Goal: Transaction & Acquisition: Purchase product/service

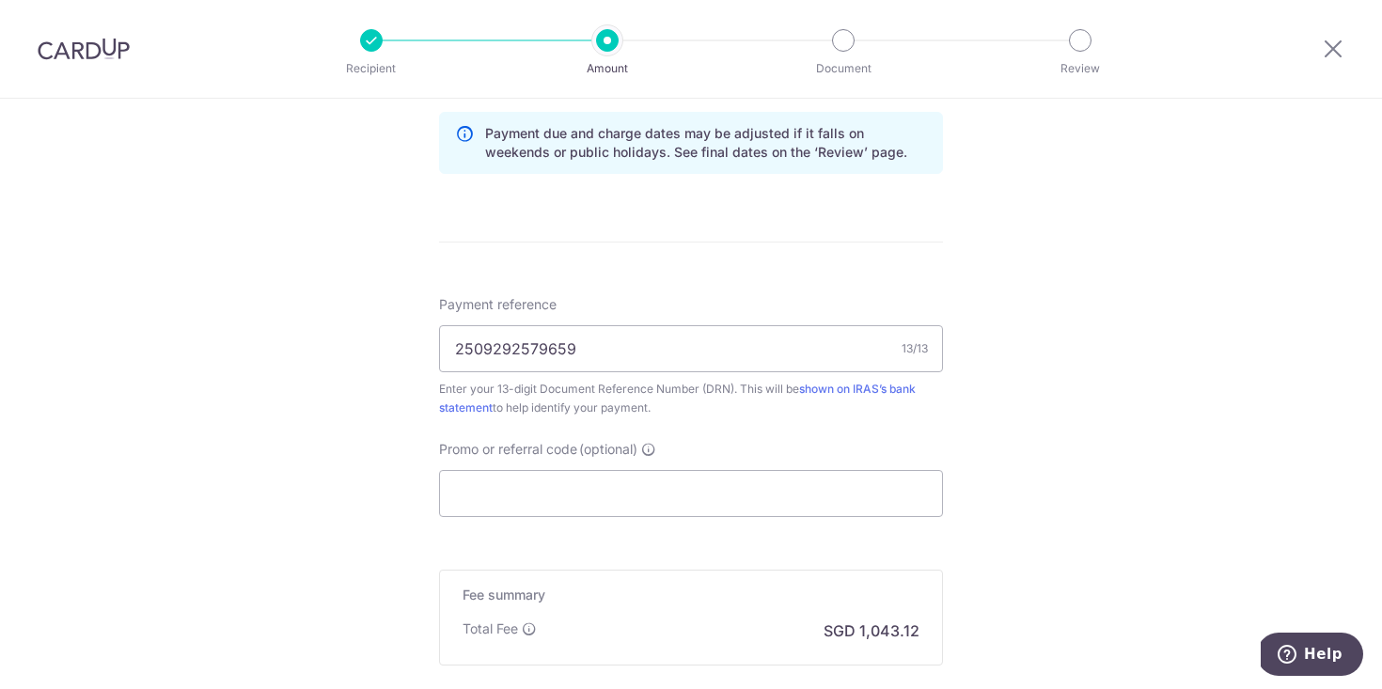
scroll to position [1233, 0]
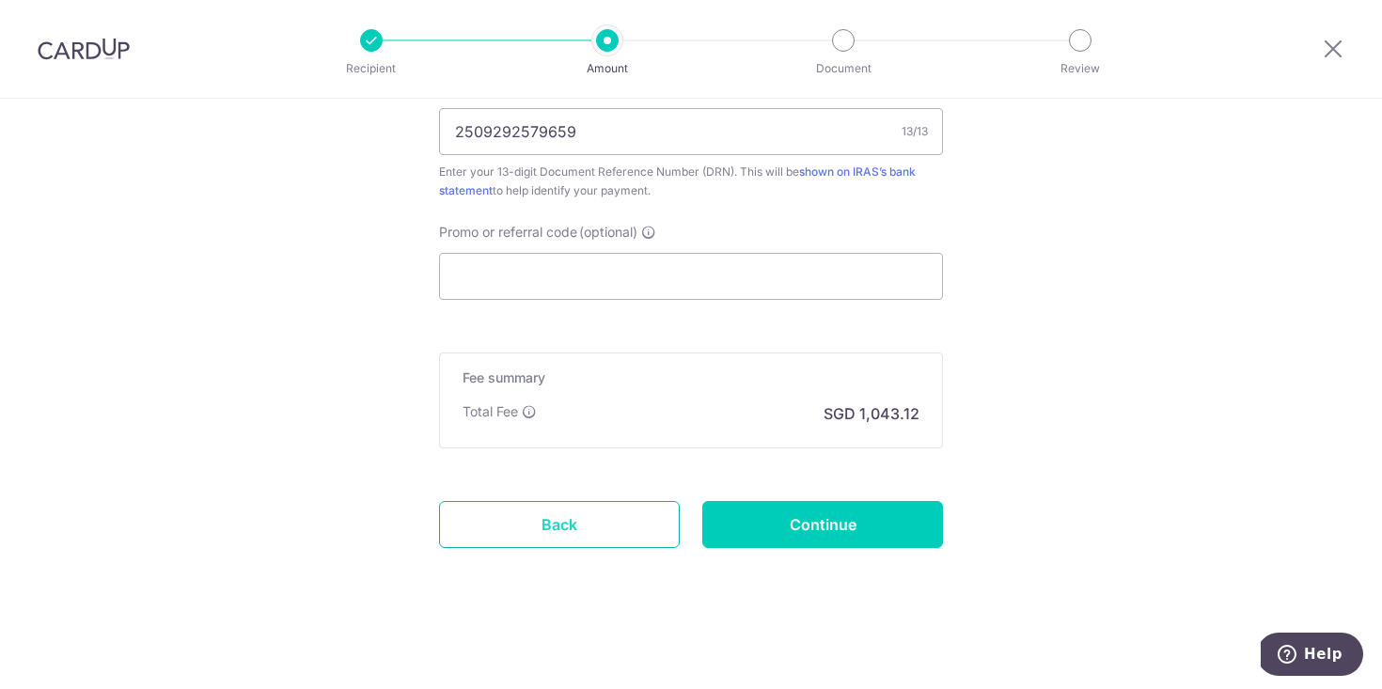
click at [597, 528] on link "Back" at bounding box center [559, 524] width 241 height 47
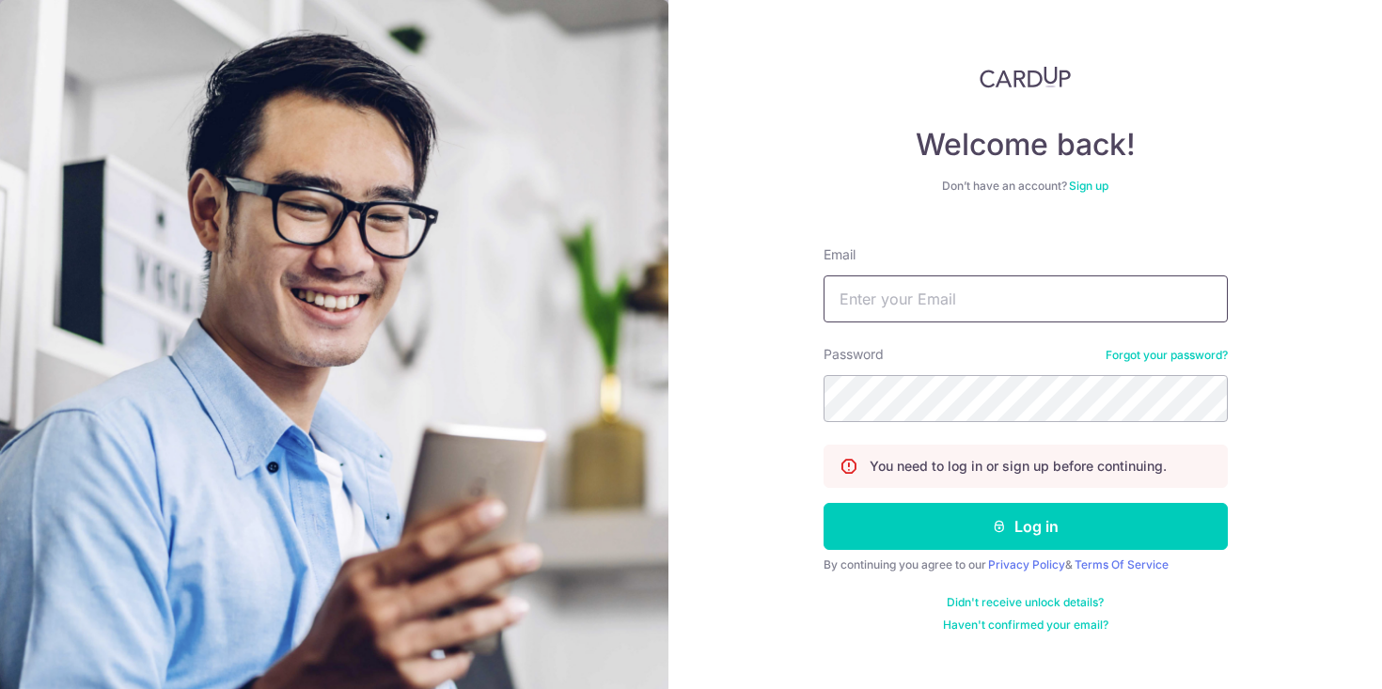
click at [958, 281] on input "Email" at bounding box center [1026, 298] width 404 height 47
type input "[EMAIL_ADDRESS][DOMAIN_NAME]"
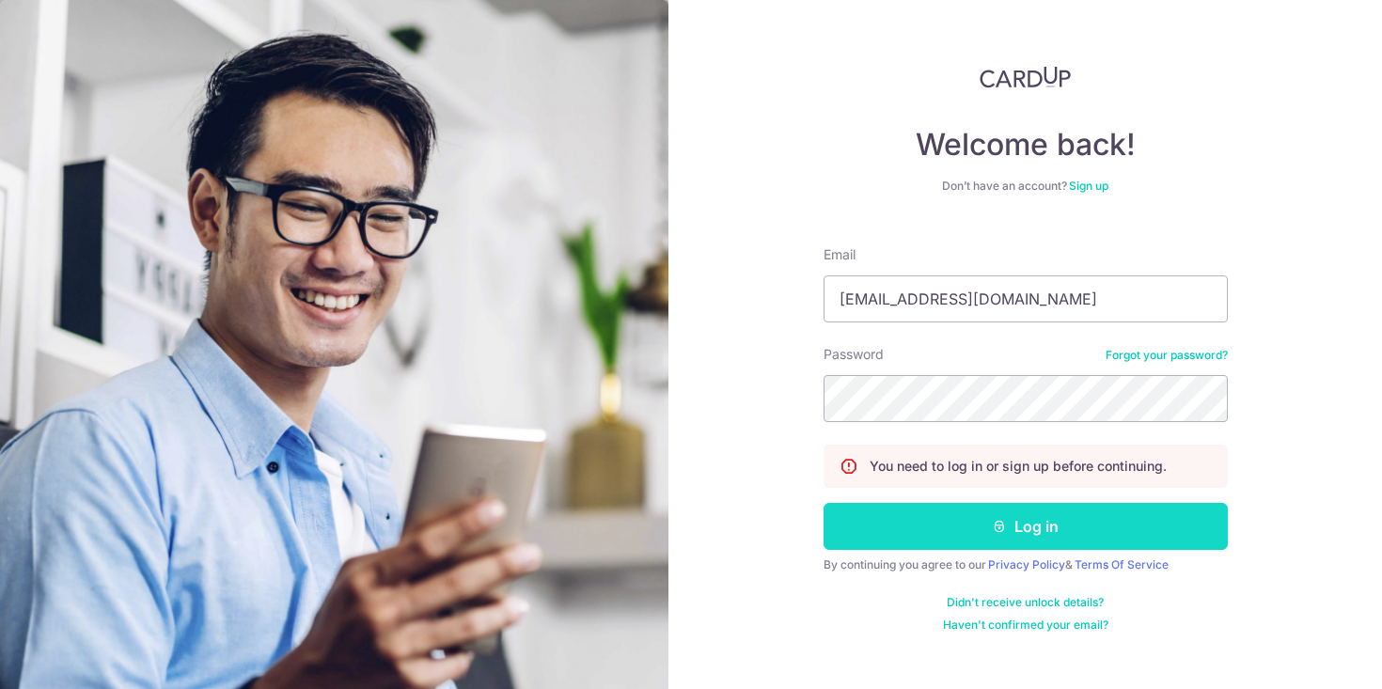
click at [1049, 524] on button "Log in" at bounding box center [1026, 526] width 404 height 47
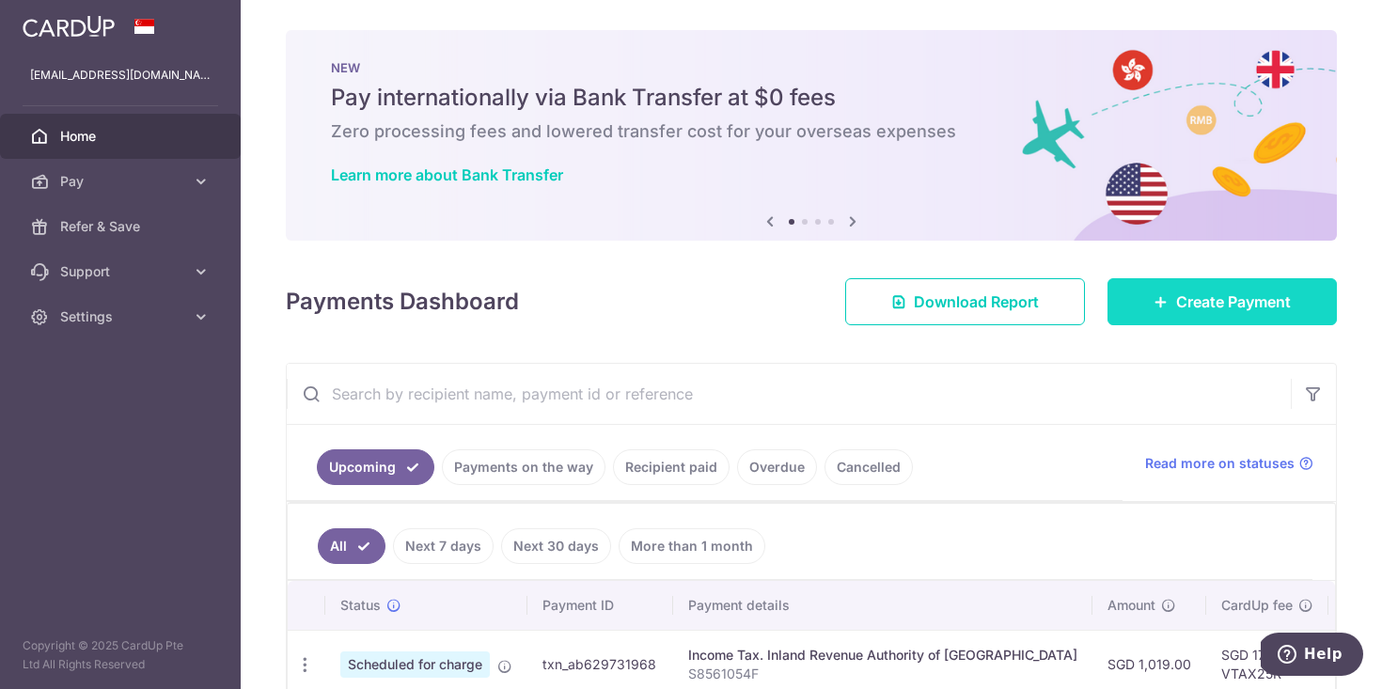
click at [1176, 307] on span "Create Payment" at bounding box center [1233, 302] width 115 height 23
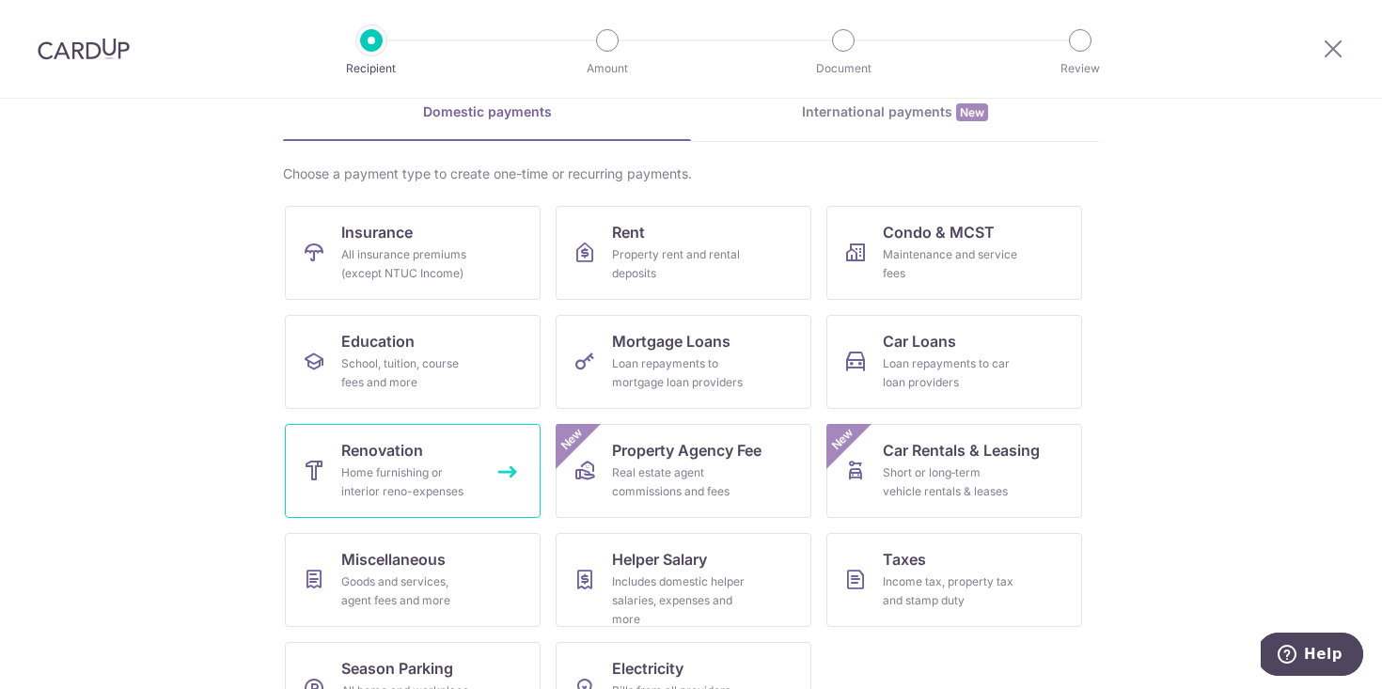
scroll to position [123, 0]
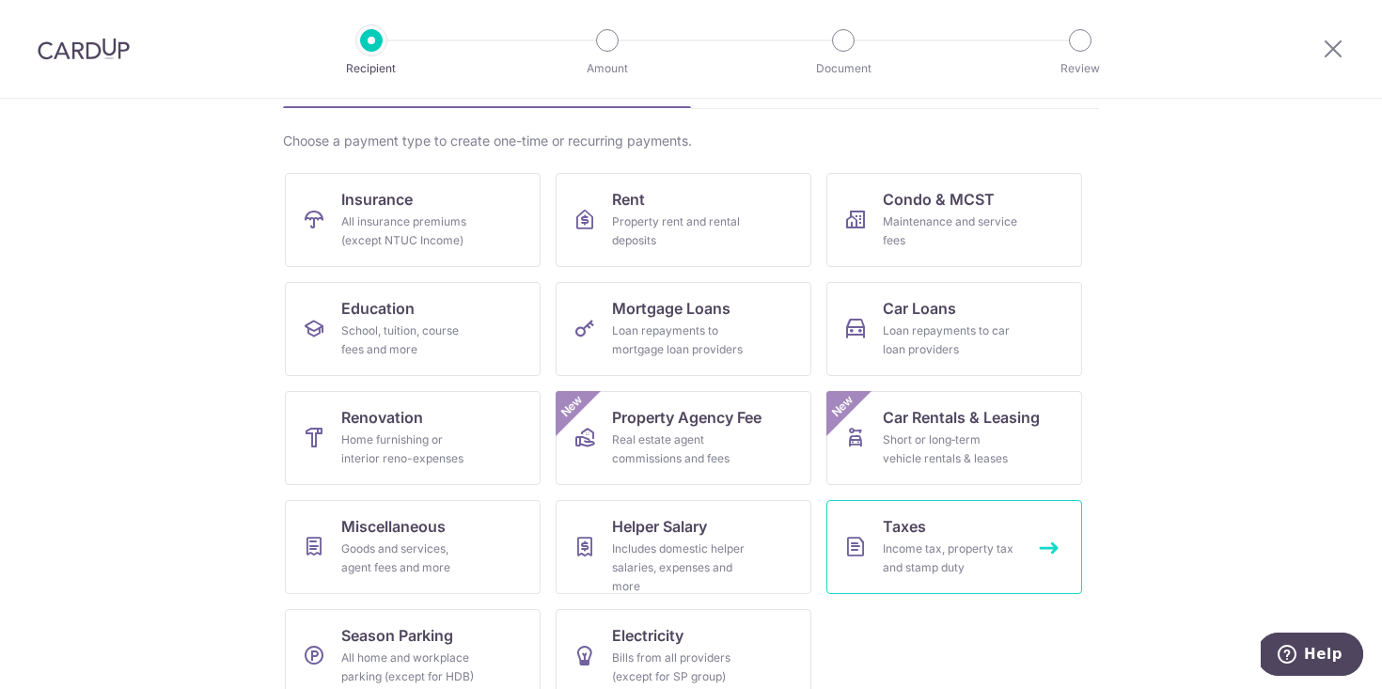
click at [996, 543] on div "Income tax, property tax and stamp duty" at bounding box center [950, 559] width 135 height 38
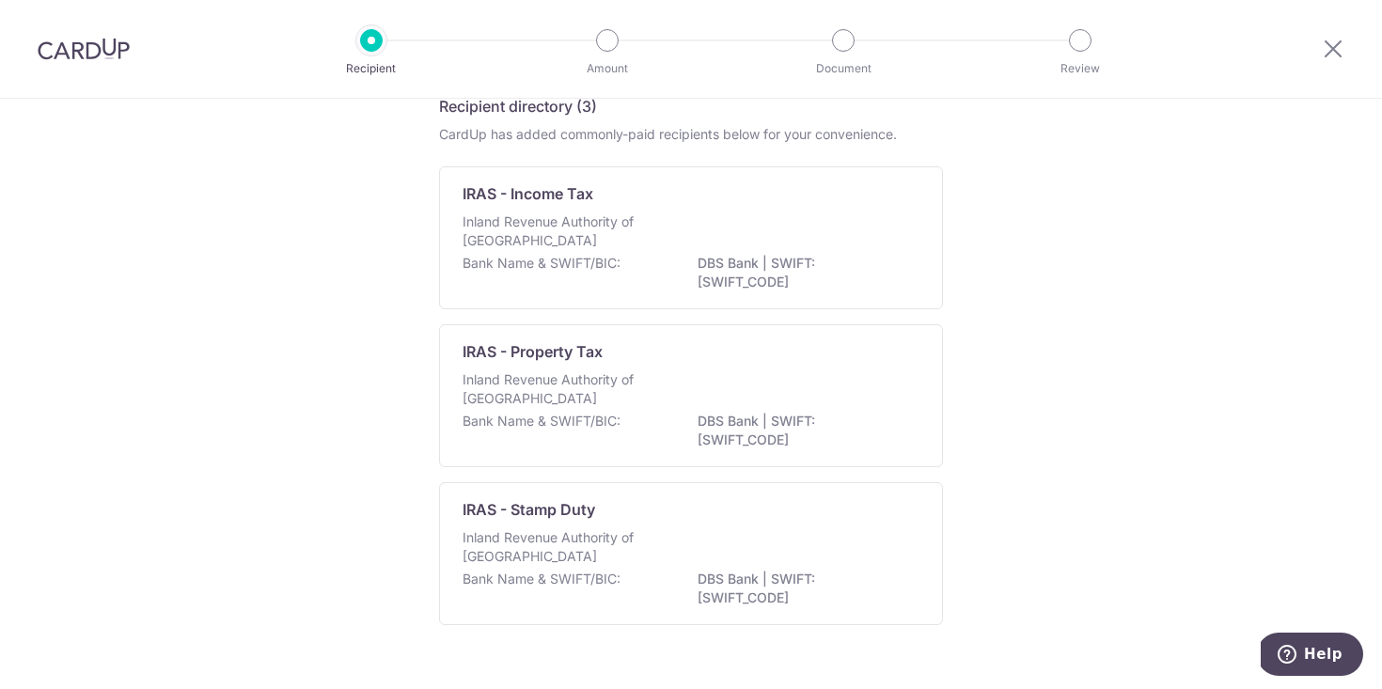
scroll to position [130, 0]
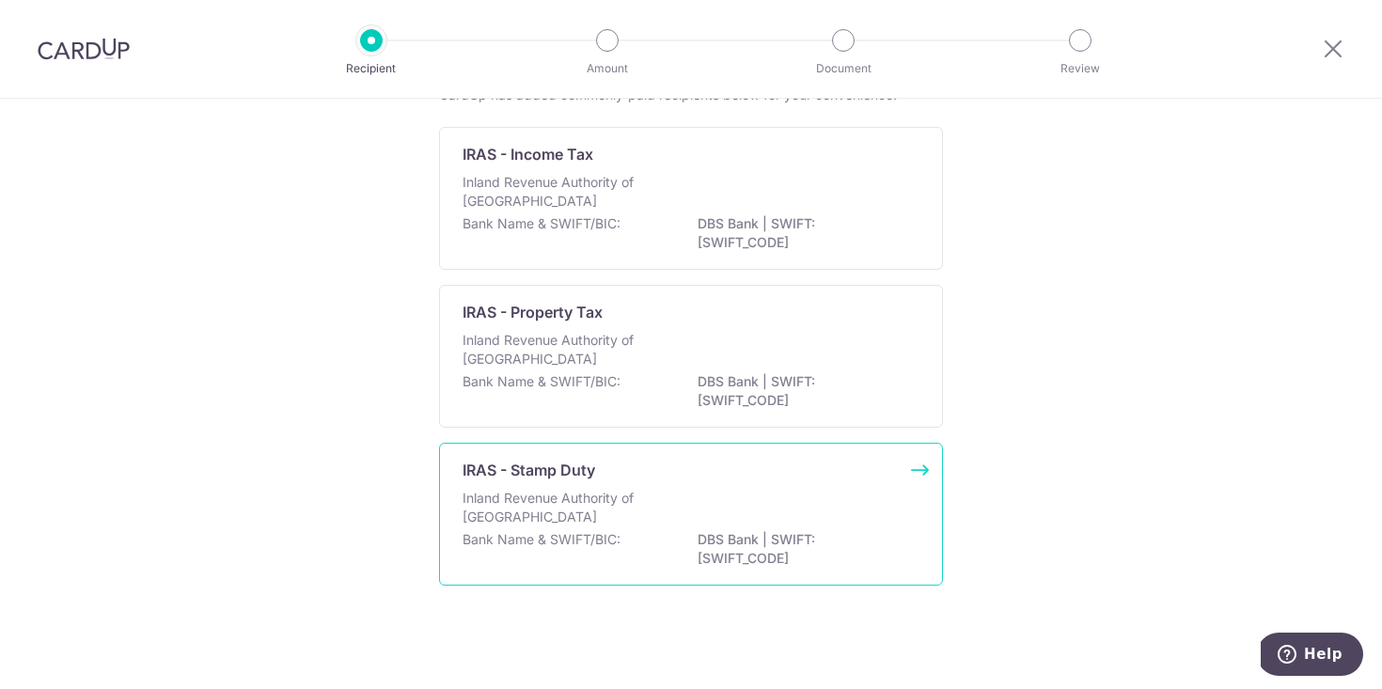
click at [736, 489] on div "Inland Revenue Authority of [GEOGRAPHIC_DATA]" at bounding box center [691, 509] width 457 height 41
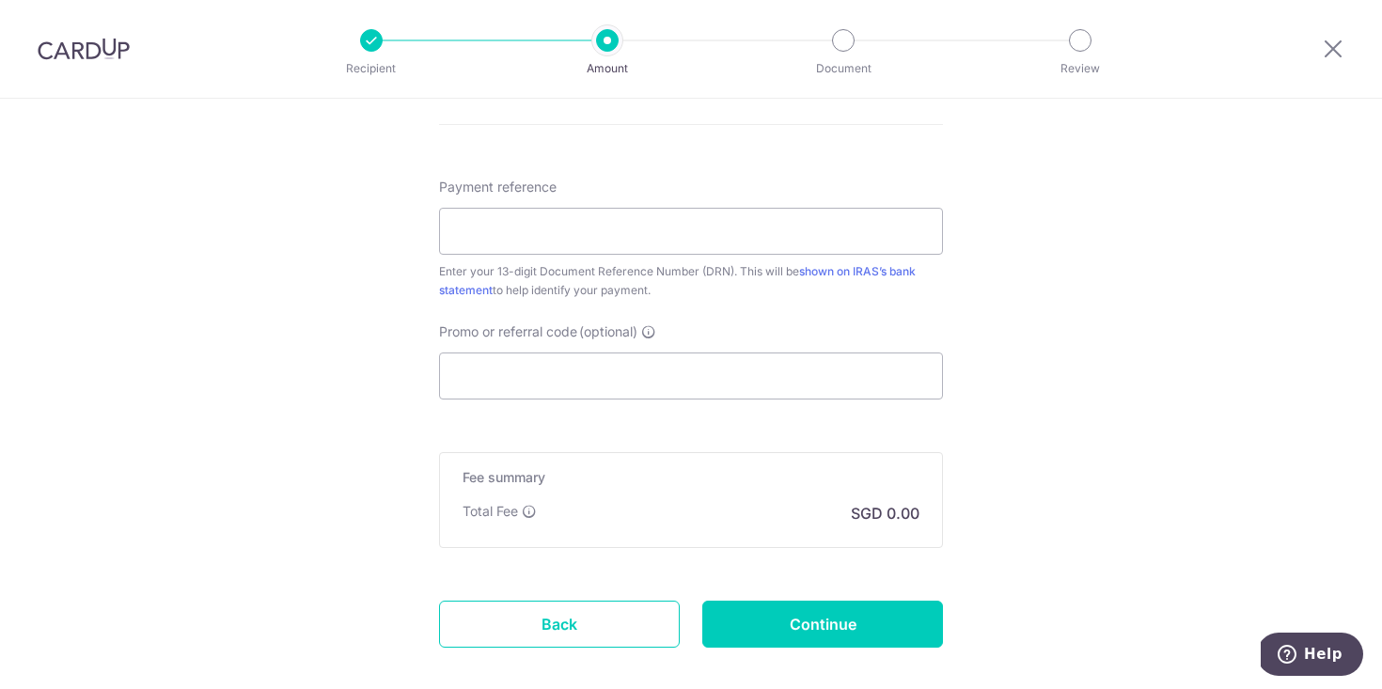
scroll to position [1076, 0]
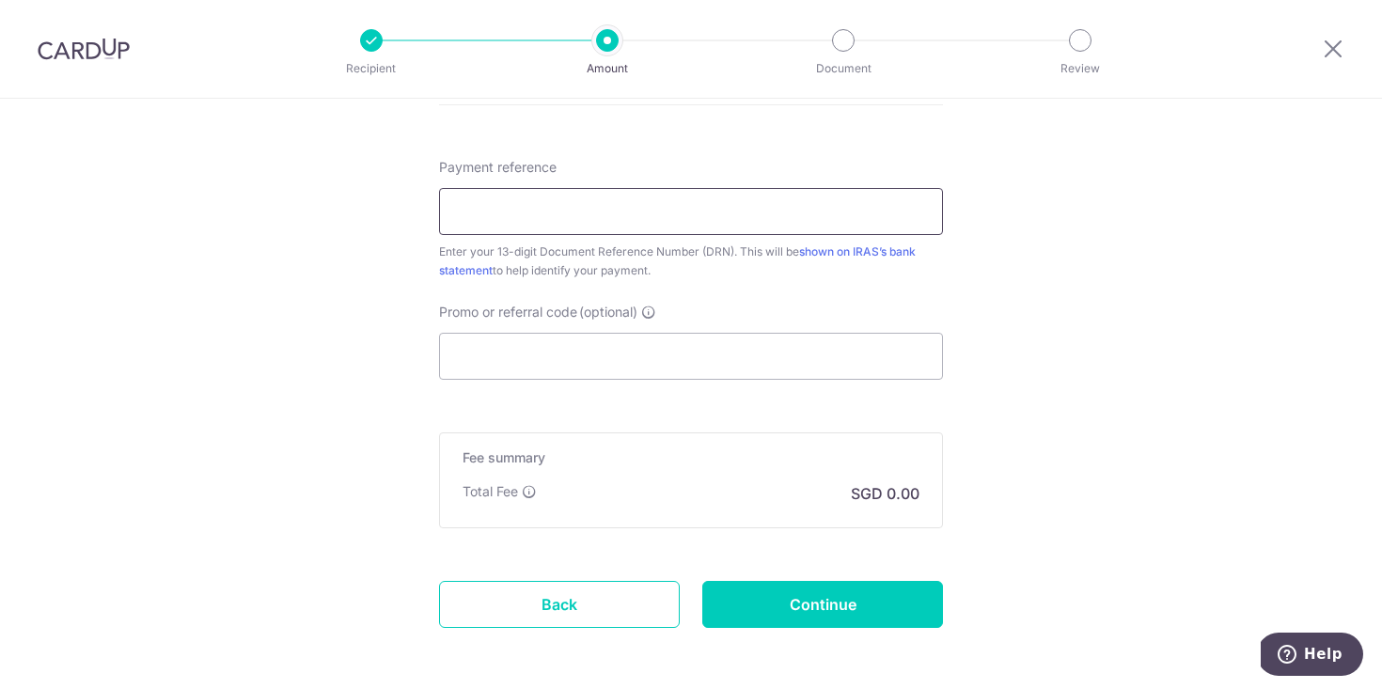
click at [649, 210] on input "Payment reference" at bounding box center [691, 211] width 504 height 47
paste input "2509292579659"
type input "2509292579659"
click at [641, 367] on input "Promo or referral code (optional)" at bounding box center [691, 356] width 504 height 47
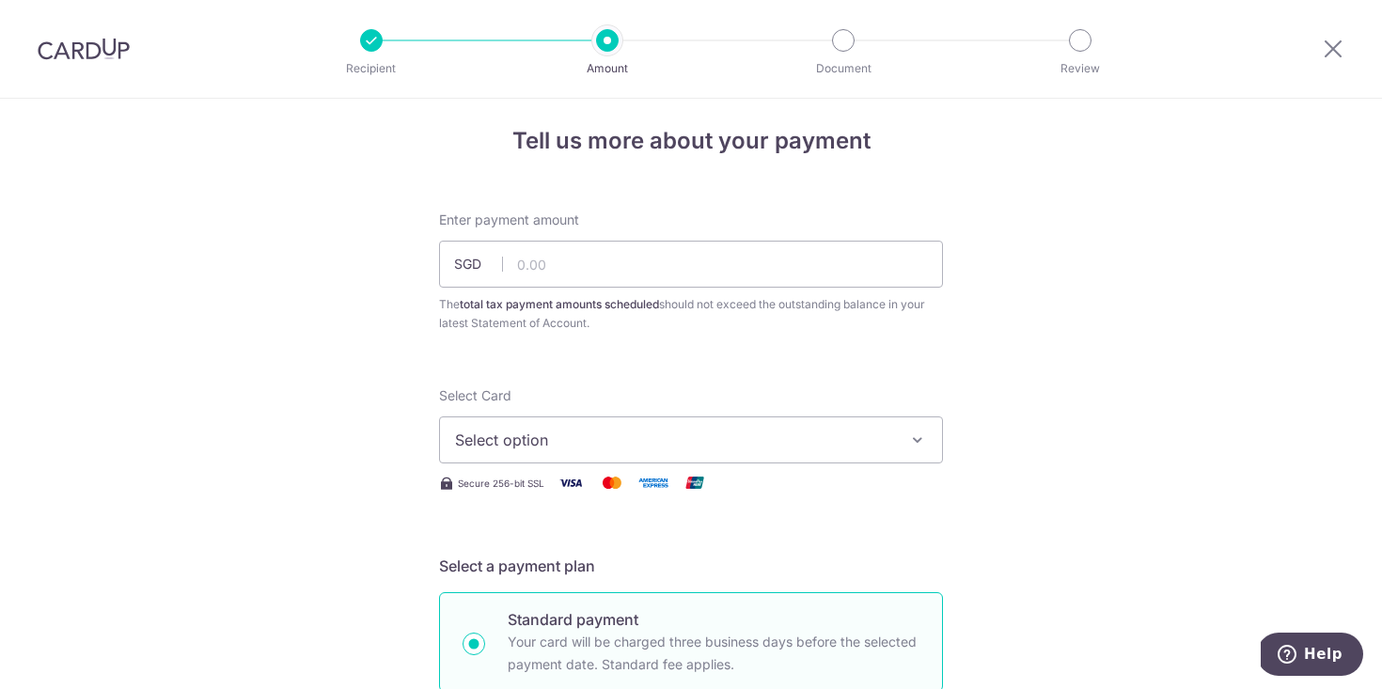
scroll to position [0, 0]
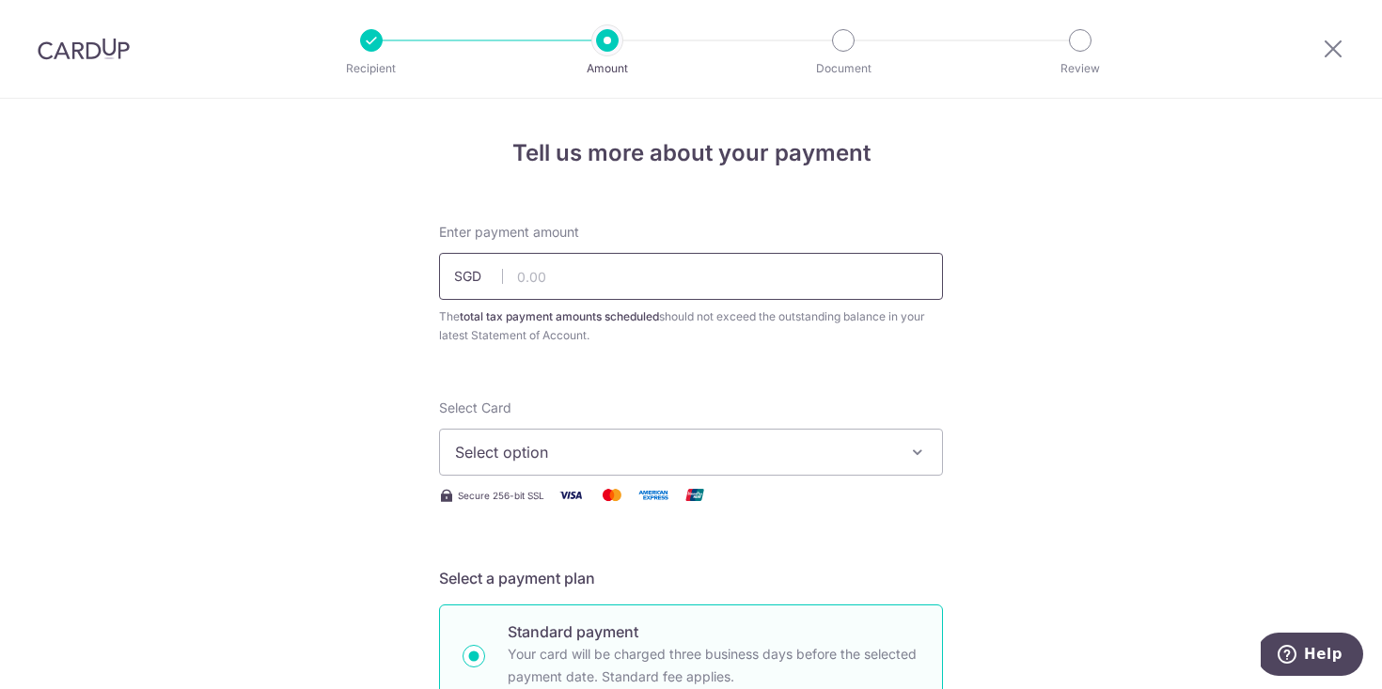
click at [801, 260] on input "text" at bounding box center [691, 276] width 504 height 47
type input "40,120.00"
click at [722, 453] on span "Select option" at bounding box center [674, 452] width 438 height 23
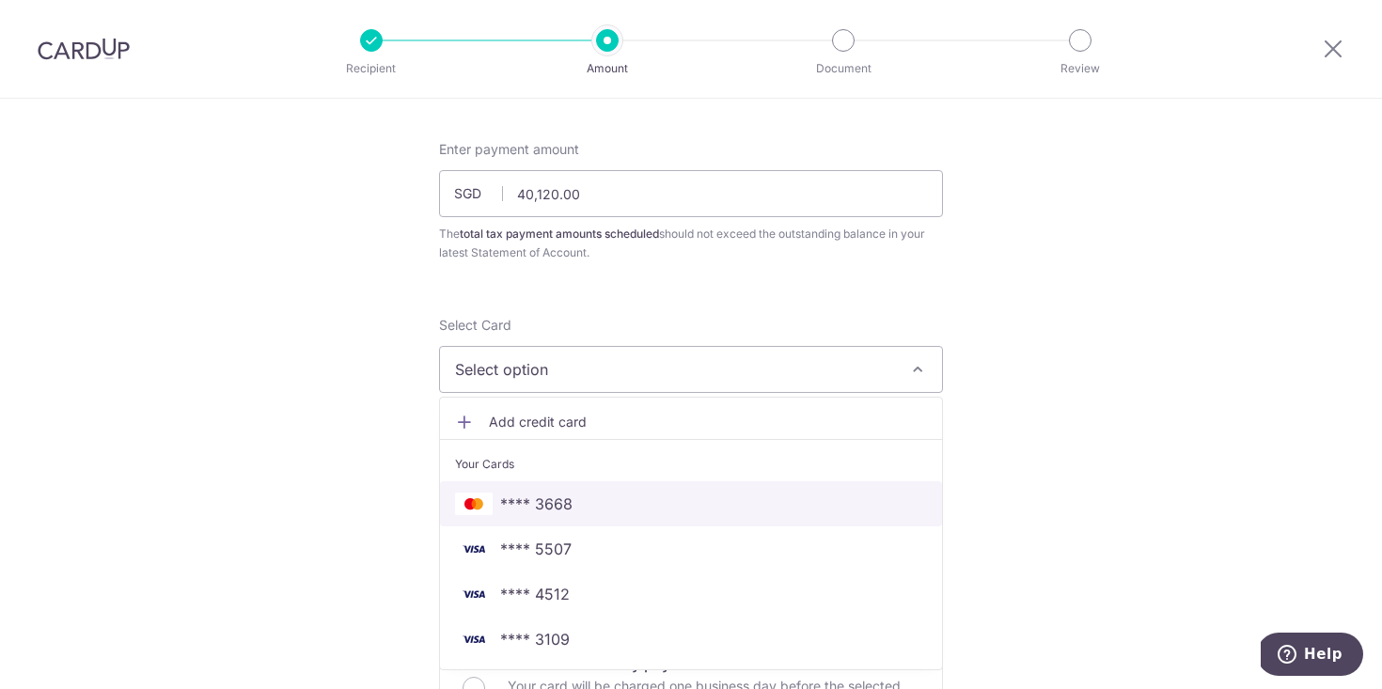
scroll to position [91, 0]
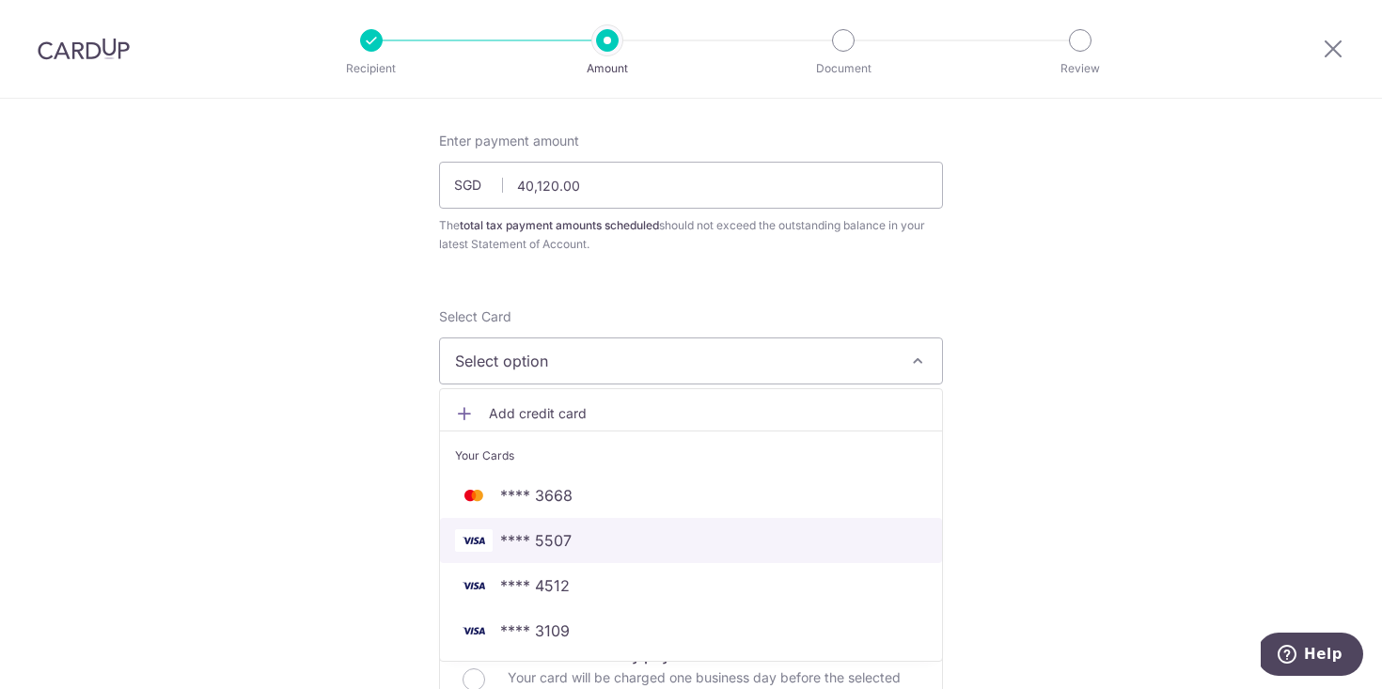
click at [601, 540] on span "**** 5507" at bounding box center [691, 540] width 472 height 23
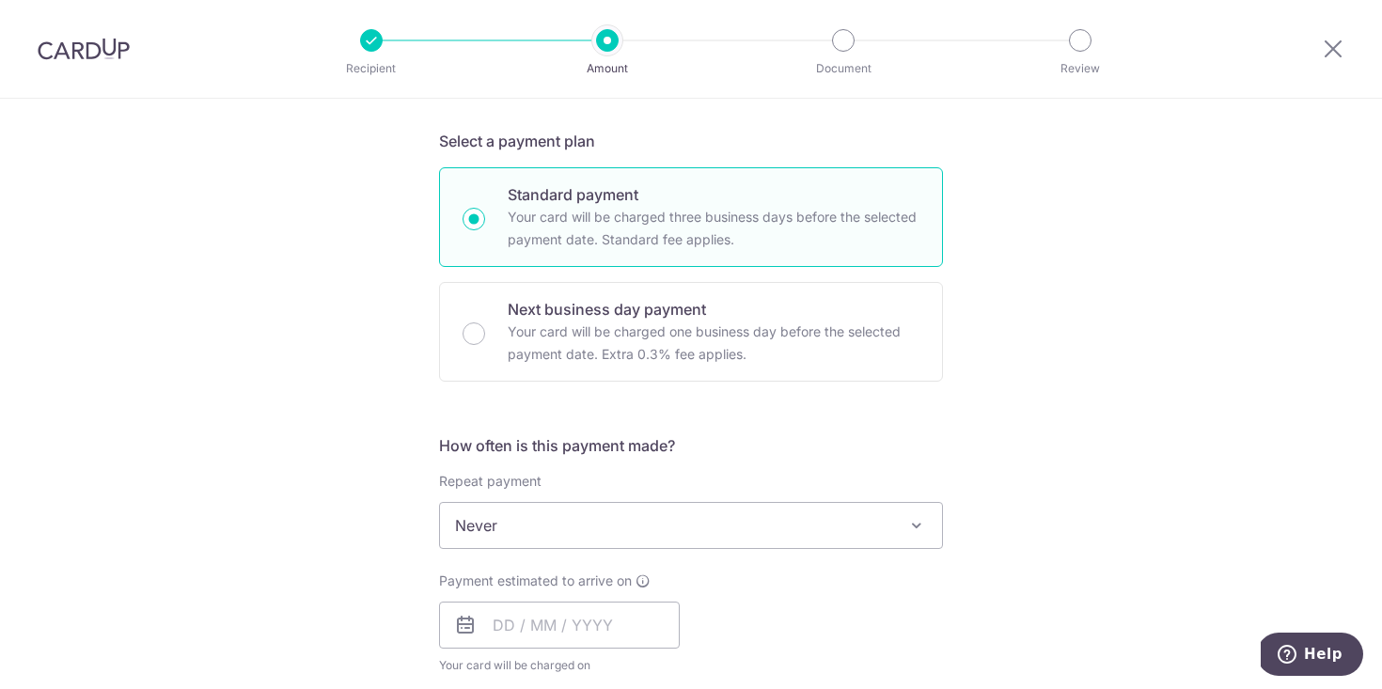
scroll to position [514, 0]
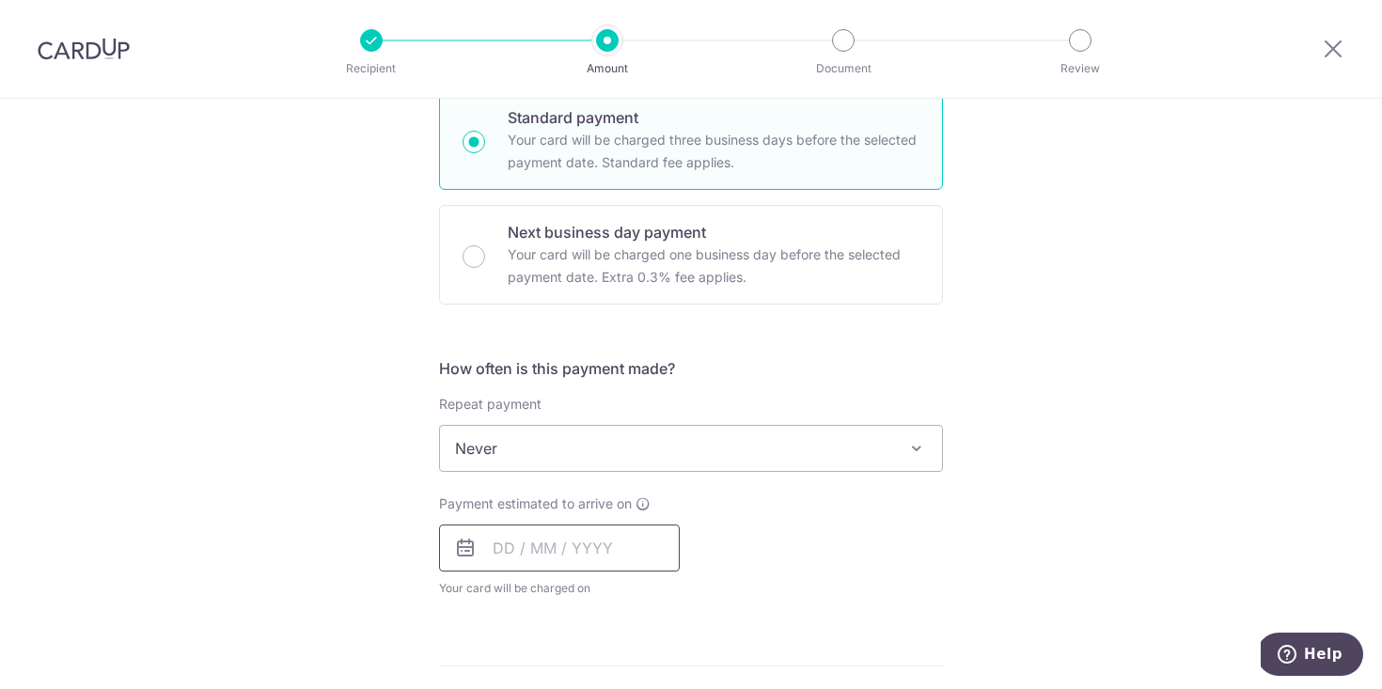
click at [633, 544] on input "text" at bounding box center [559, 548] width 241 height 47
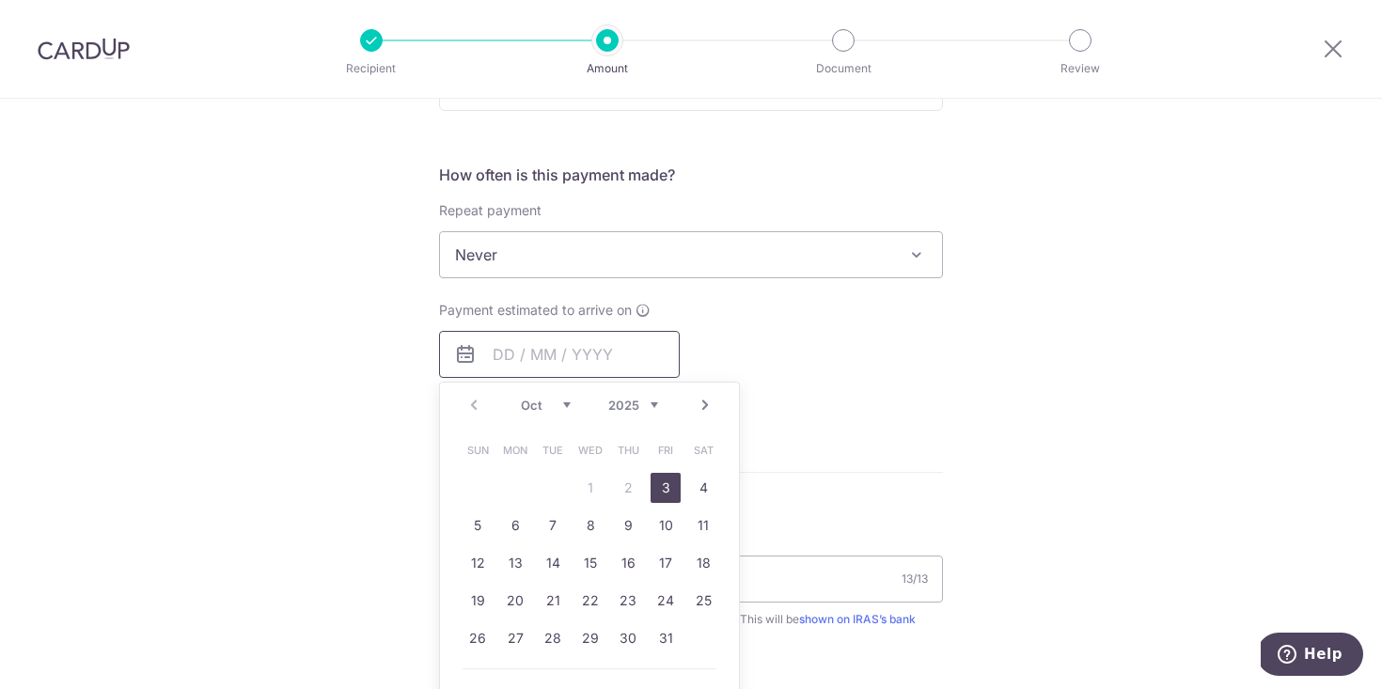
scroll to position [720, 0]
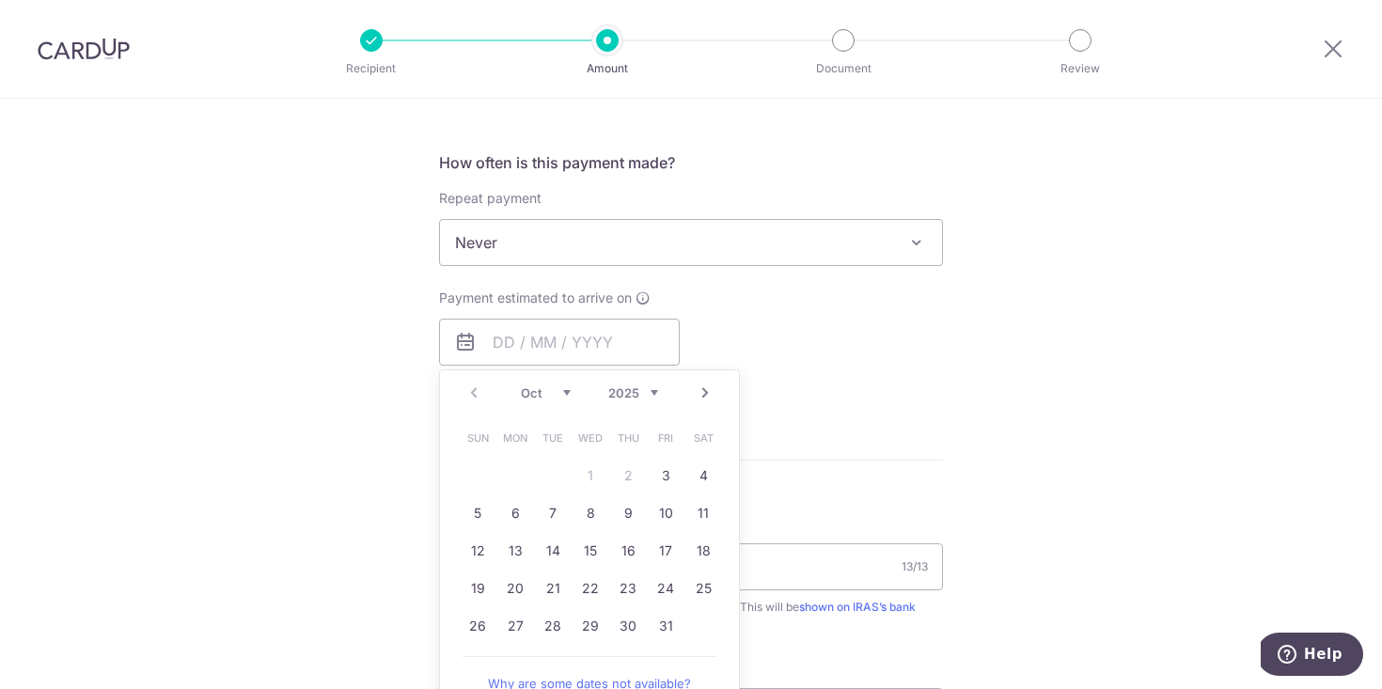
click at [1156, 448] on div "Tell us more about your payment Enter payment amount SGD 40,120.00 40120.00 The…" at bounding box center [691, 251] width 1382 height 1746
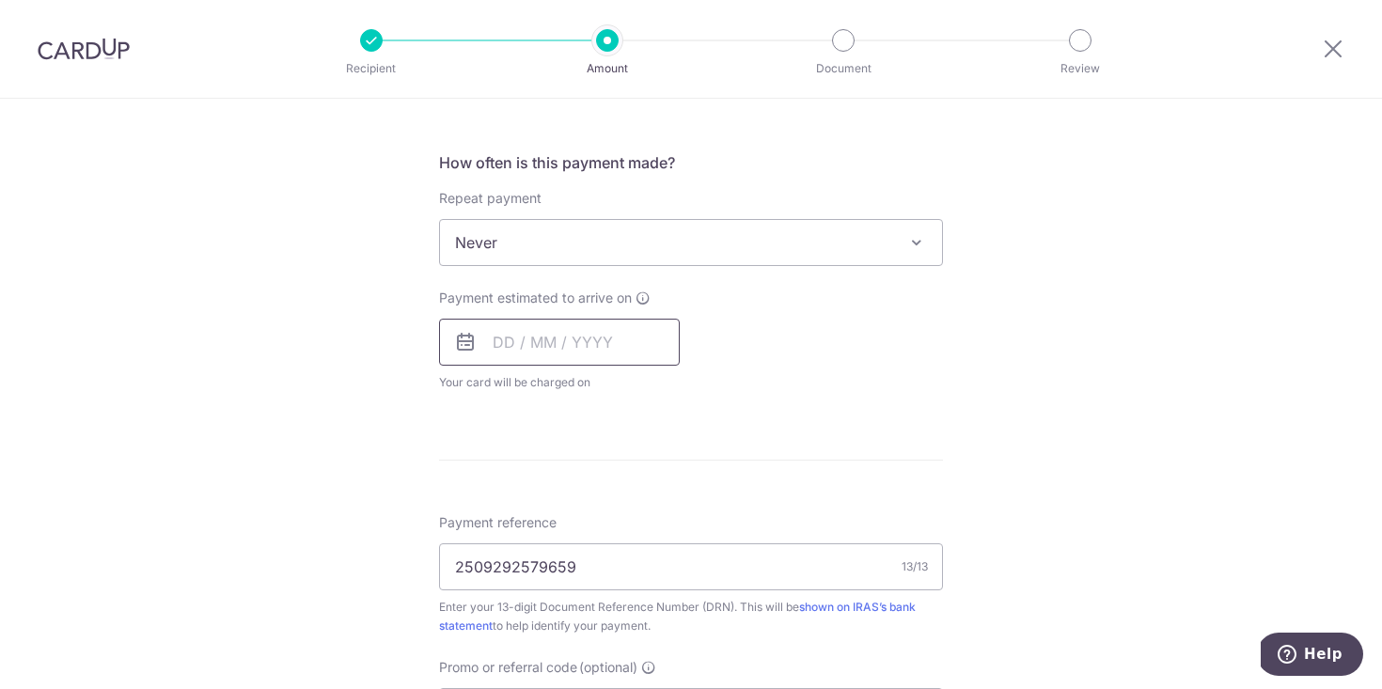
click at [583, 345] on input "text" at bounding box center [559, 342] width 241 height 47
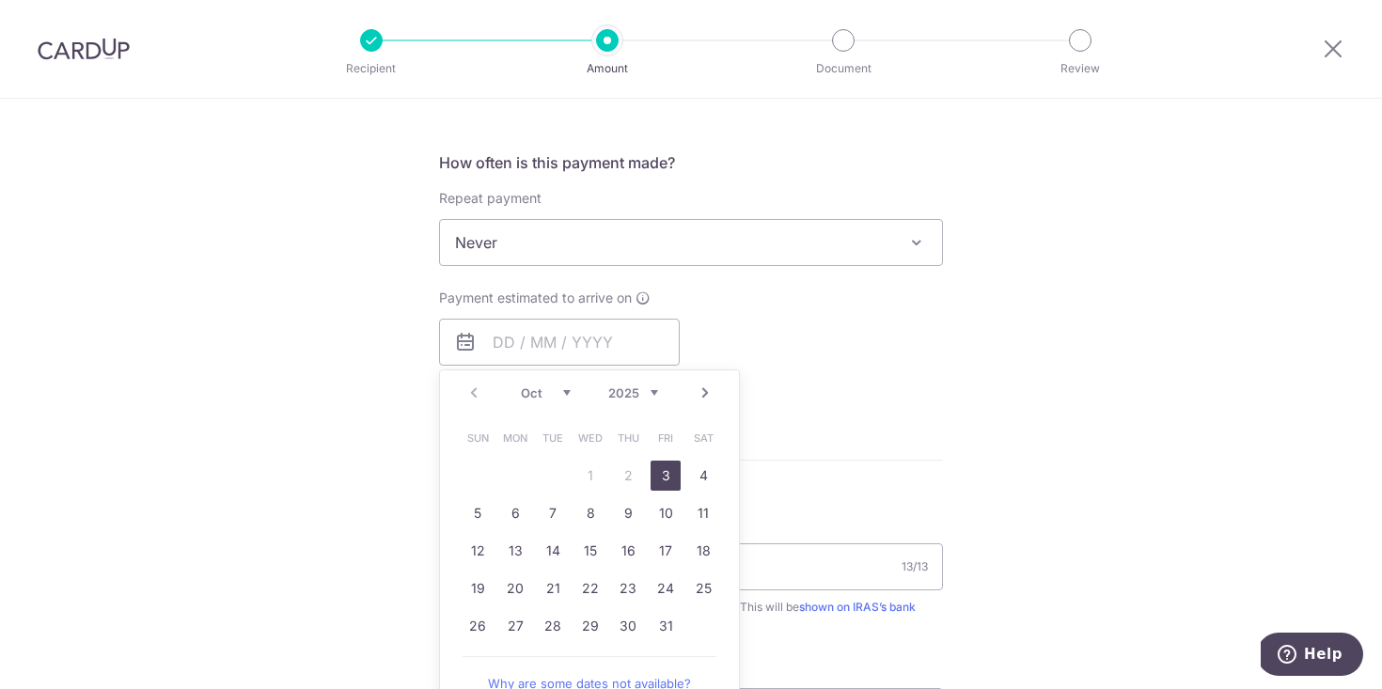
click at [666, 477] on link "3" at bounding box center [666, 476] width 30 height 30
type input "[DATE]"
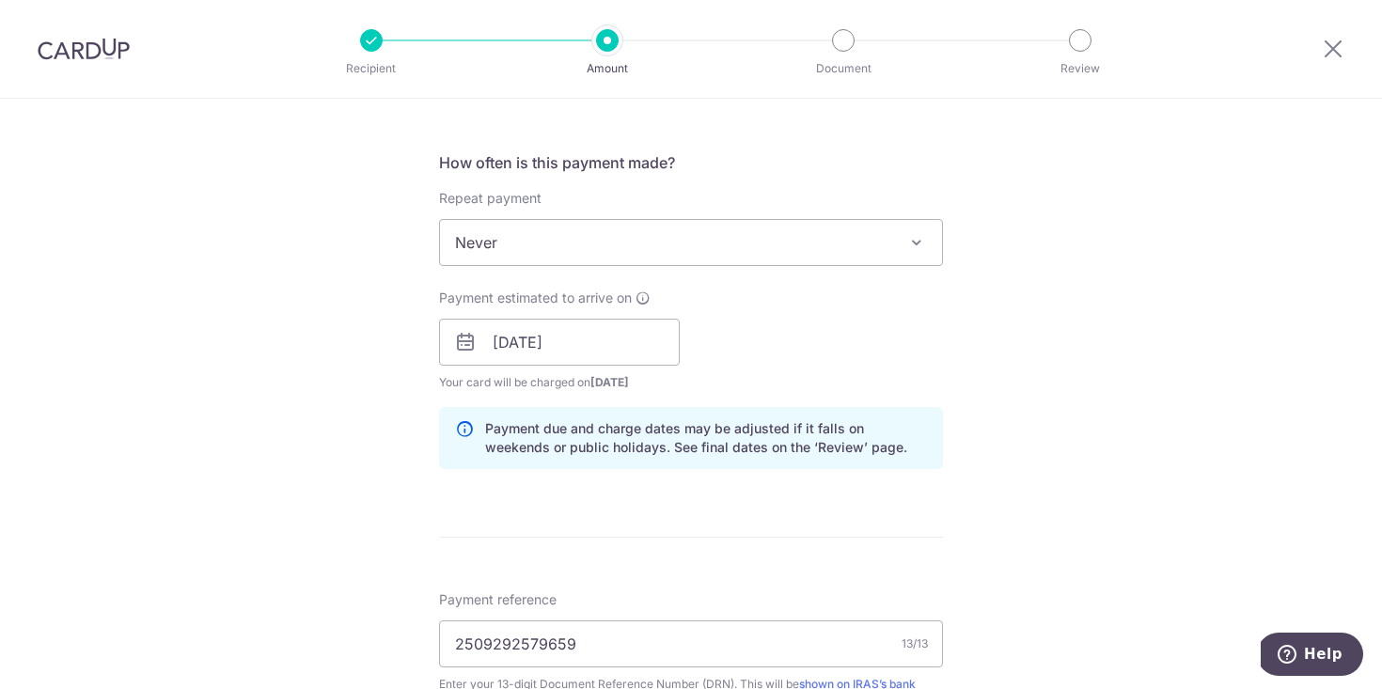
click at [1043, 460] on div "Tell us more about your payment Enter payment amount SGD 40,120.00 40120.00 The…" at bounding box center [691, 289] width 1382 height 1823
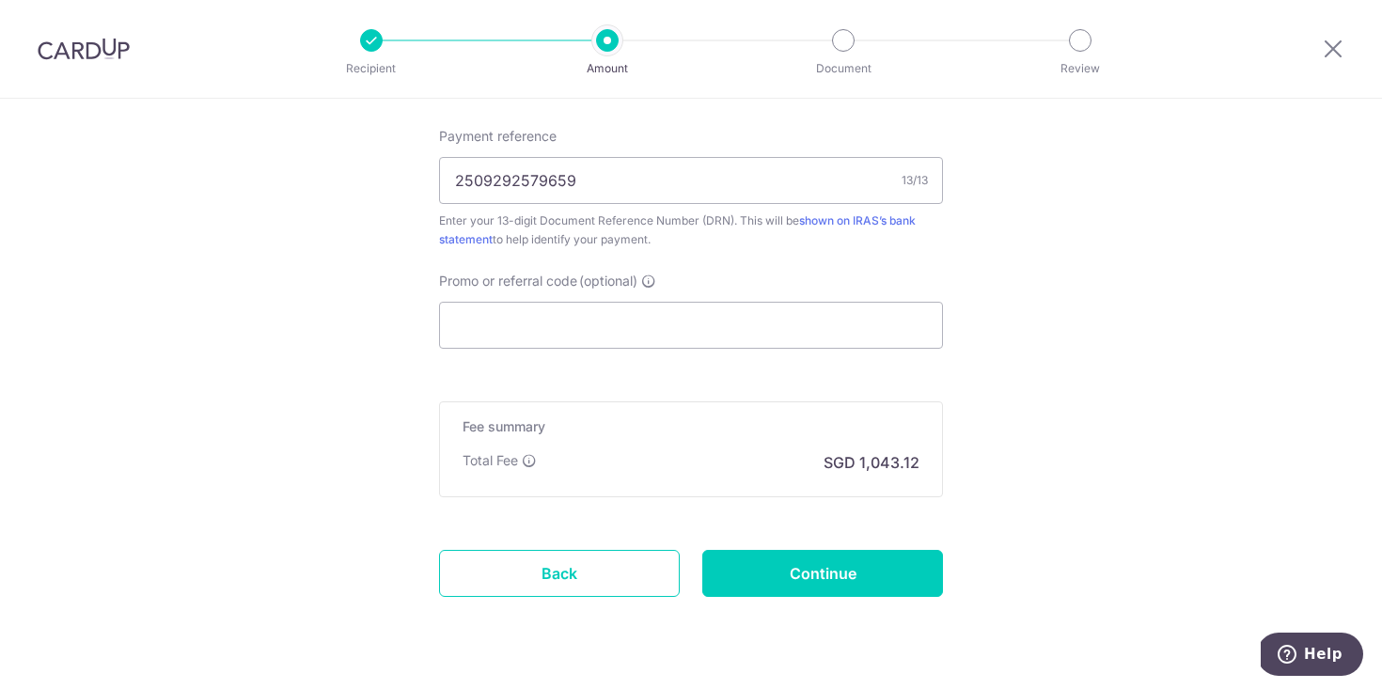
scroll to position [1233, 0]
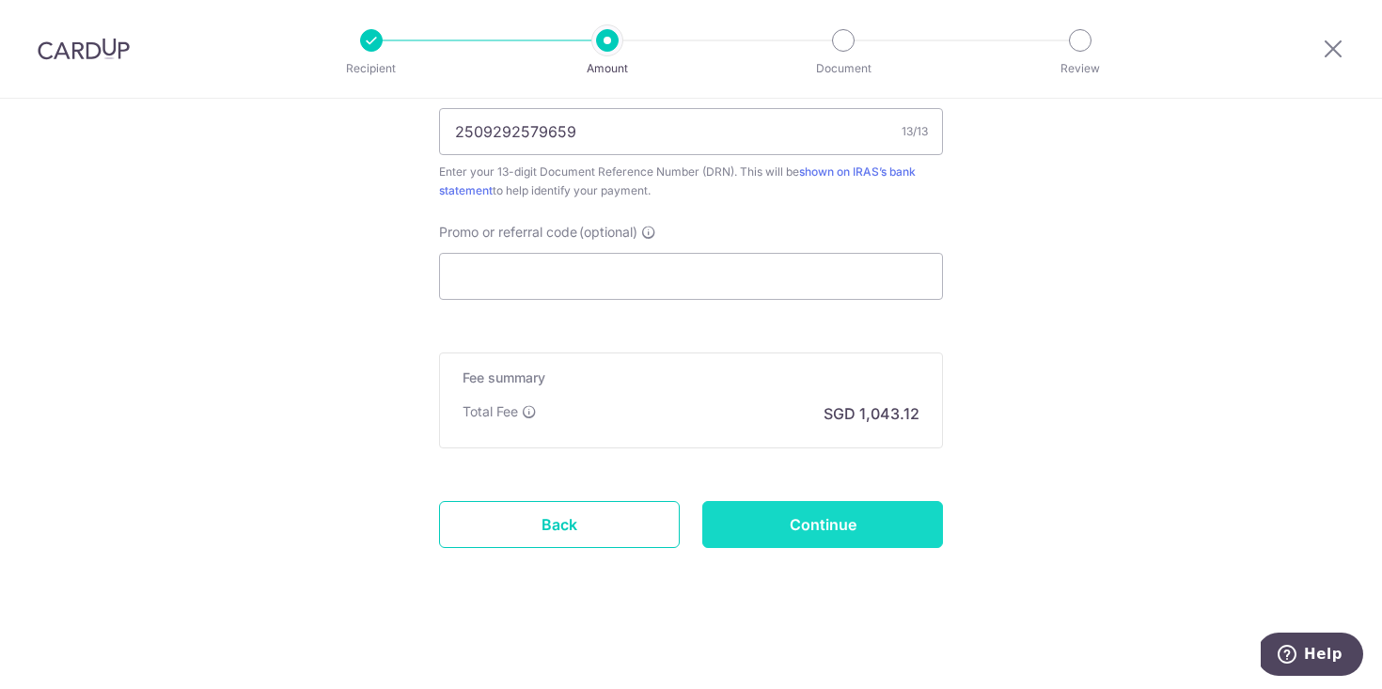
click at [831, 535] on input "Continue" at bounding box center [822, 524] width 241 height 47
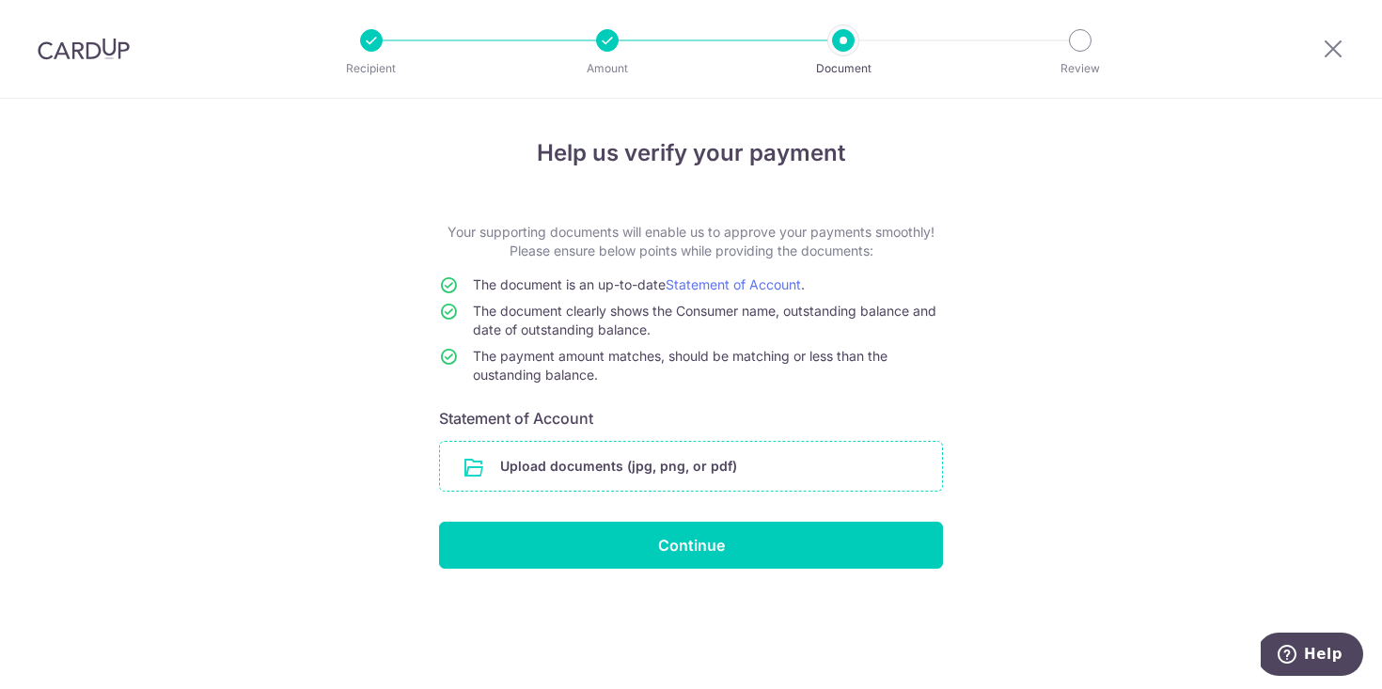
click at [583, 464] on input "file" at bounding box center [691, 466] width 502 height 49
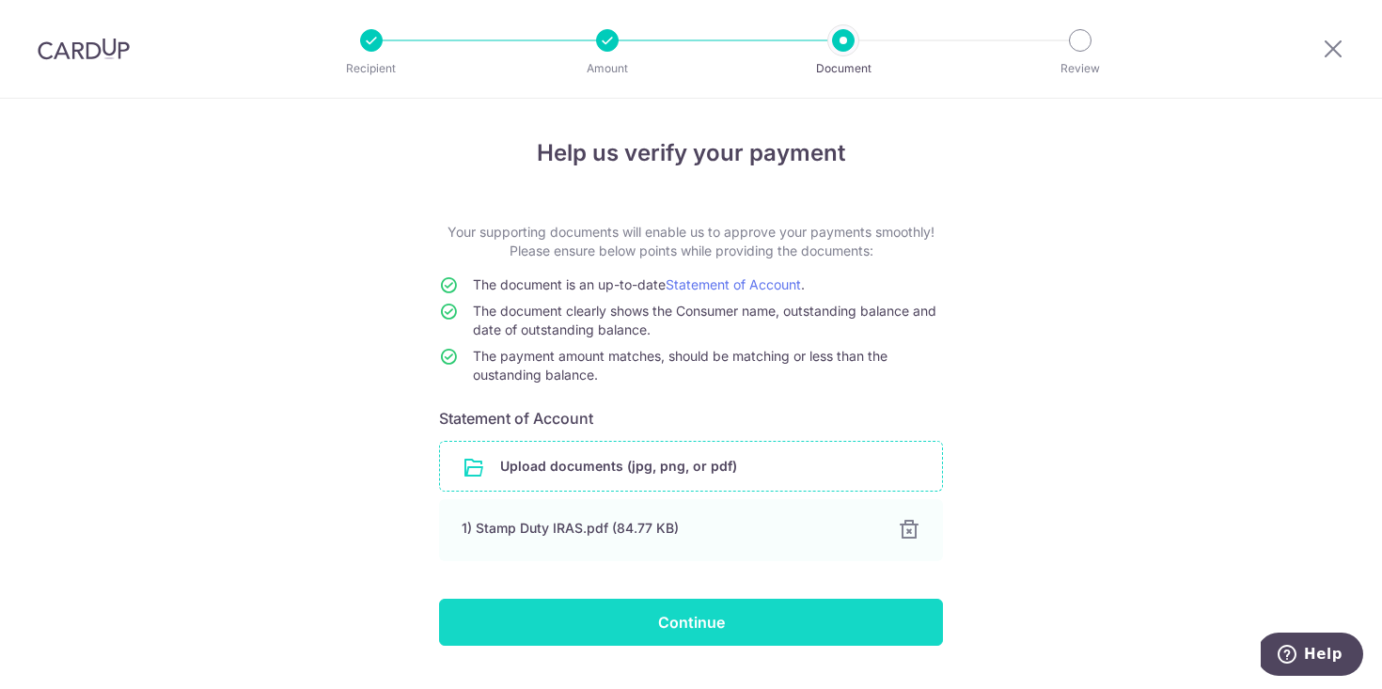
click at [729, 627] on input "Continue" at bounding box center [691, 622] width 504 height 47
